Goal: Subscribe to service/newsletter

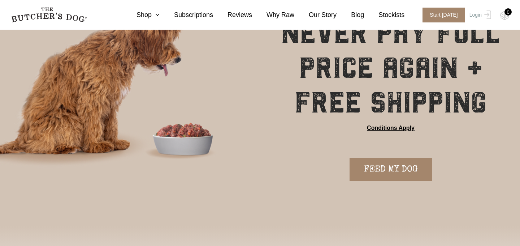
scroll to position [71, 0]
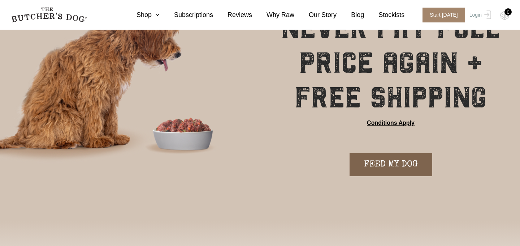
click at [387, 169] on link "FEED MY DOG" at bounding box center [391, 164] width 83 height 23
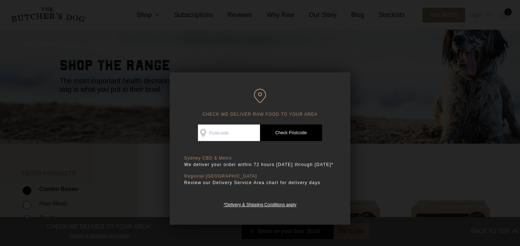
scroll to position [38, 0]
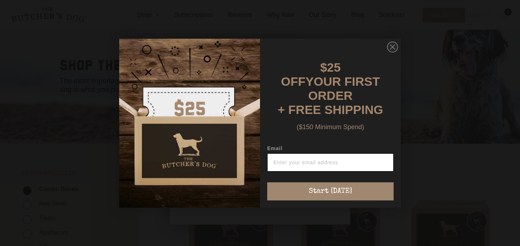
click at [299, 156] on input "Email" at bounding box center [330, 162] width 126 height 18
type input "laurend152@gmail.com"
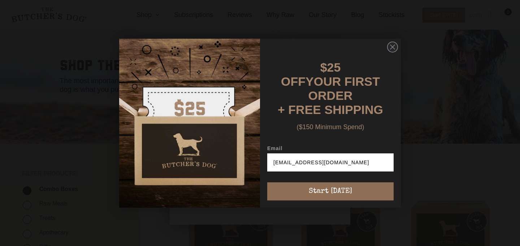
click at [322, 183] on button "Start [DATE]" at bounding box center [330, 191] width 126 height 18
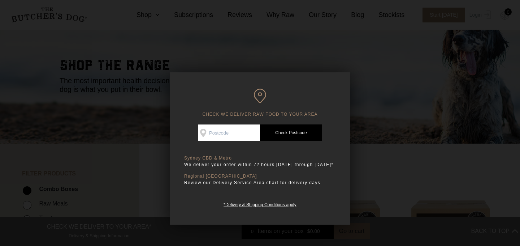
click at [239, 131] on input "Check Availability At" at bounding box center [229, 132] width 62 height 17
type input "3038"
click at [286, 132] on link "Check Postcode" at bounding box center [291, 132] width 62 height 17
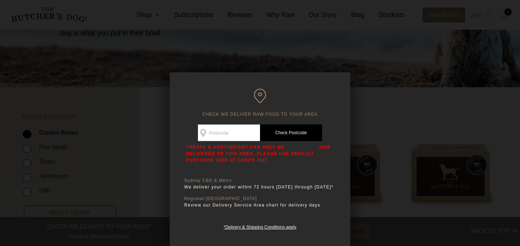
scroll to position [95, 0]
click at [396, 131] on div at bounding box center [260, 123] width 520 height 246
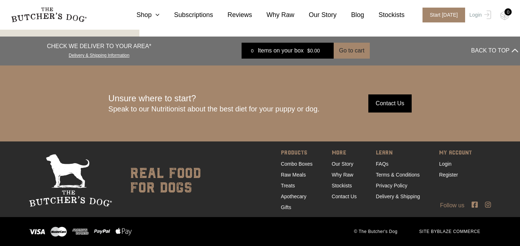
scroll to position [1126, 0]
click at [388, 196] on link "Delivery & Shipping" at bounding box center [398, 196] width 44 height 6
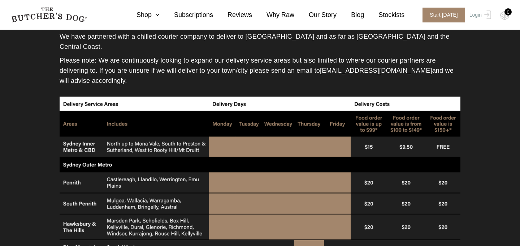
scroll to position [280, 0]
